Goal: Task Accomplishment & Management: Manage account settings

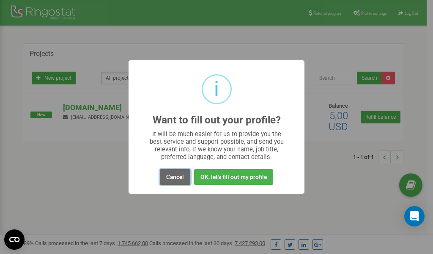
click at [181, 178] on button "Cancel" at bounding box center [175, 177] width 30 height 16
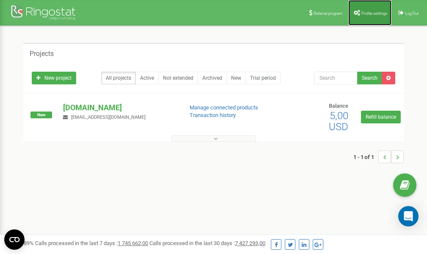
click at [375, 14] on span "Profile settings" at bounding box center [375, 13] width 26 height 5
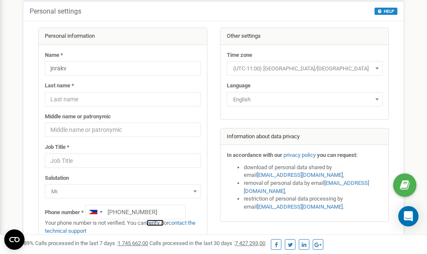
click at [157, 222] on link "verify it" at bounding box center [154, 222] width 17 height 6
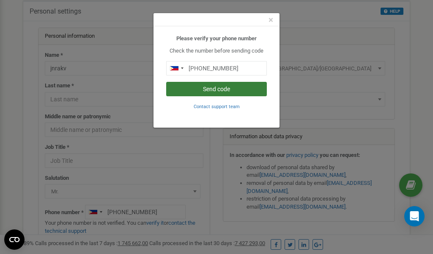
click at [212, 88] on button "Send code" at bounding box center [216, 89] width 101 height 14
